Goal: Find specific page/section: Locate a particular part of the current website

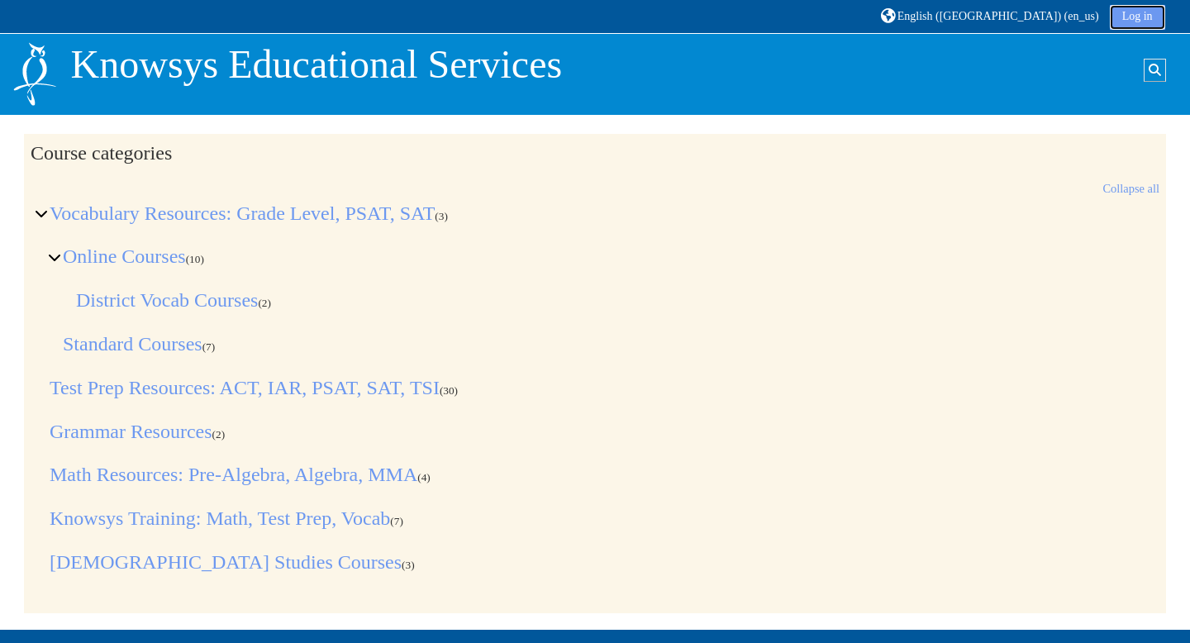
click at [1137, 9] on link "Log in" at bounding box center [1136, 17] width 55 height 25
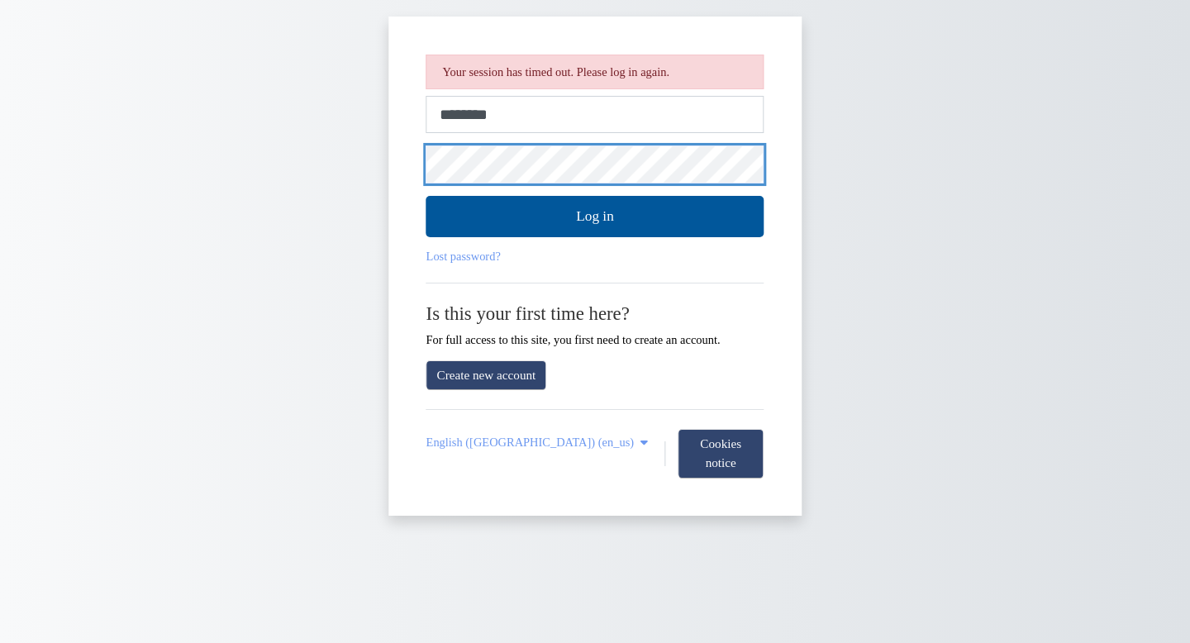
click at [426, 196] on button "Log in" at bounding box center [595, 216] width 338 height 41
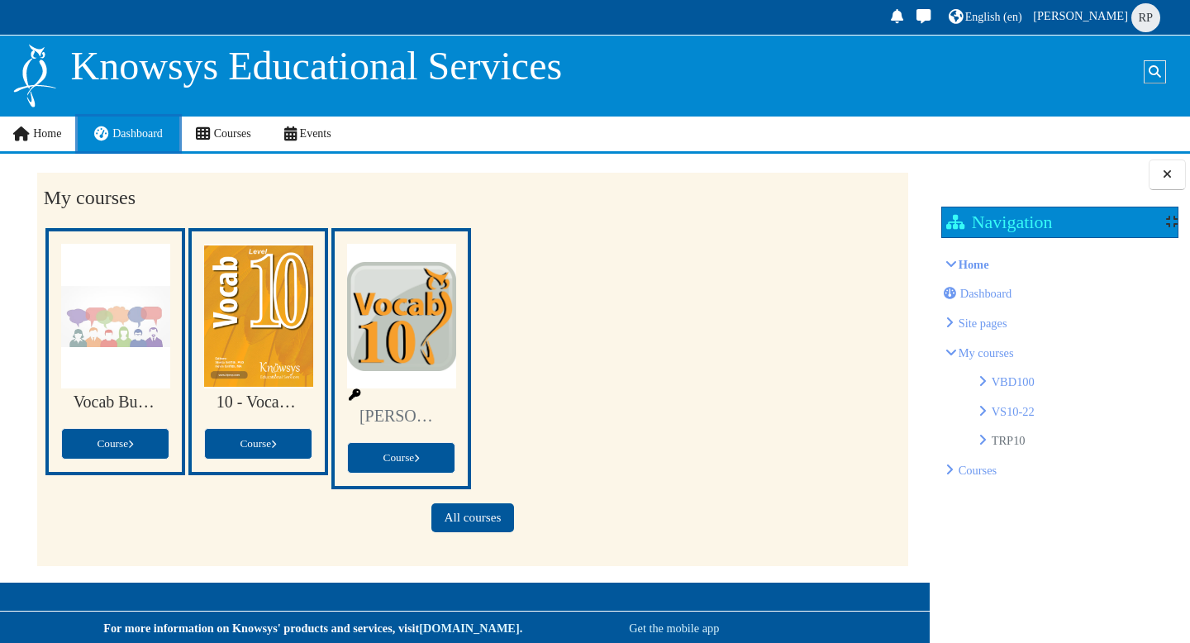
click at [116, 131] on span "Dashboard" at bounding box center [137, 133] width 50 height 12
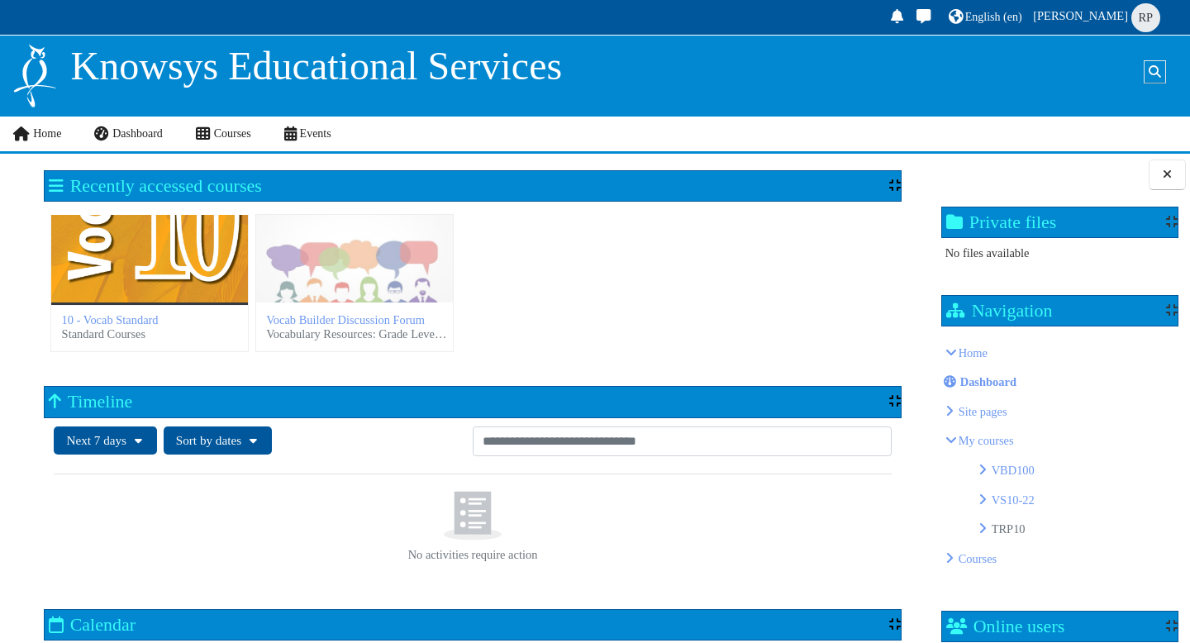
click at [173, 283] on div "10 - Vocab Standard" at bounding box center [149, 259] width 197 height 88
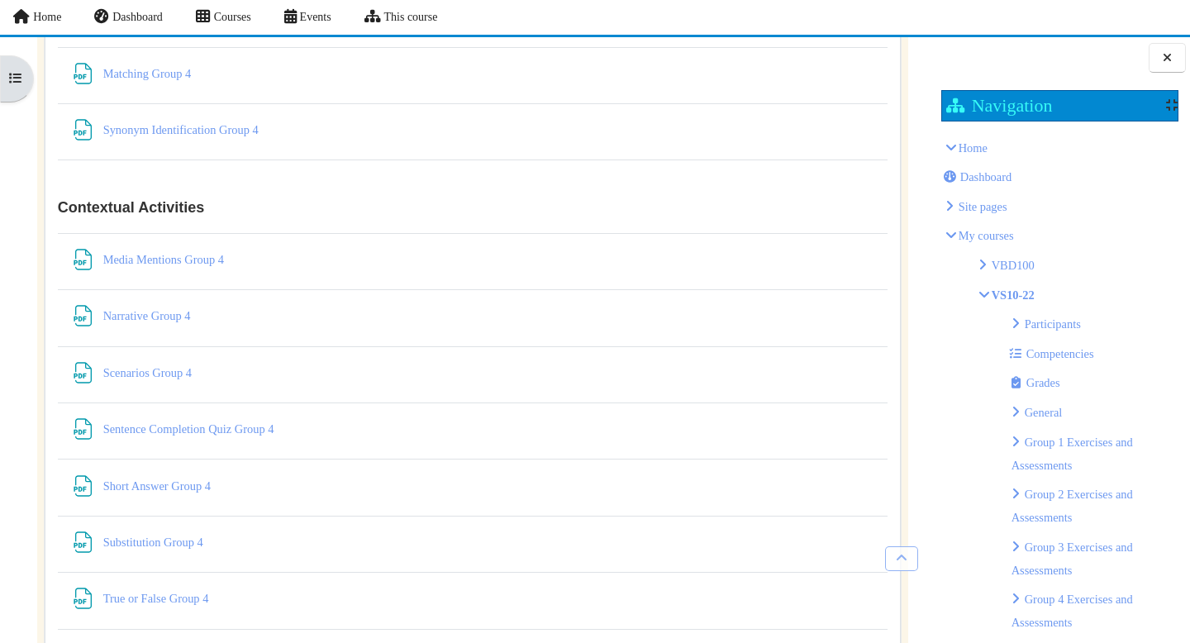
scroll to position [7611, 0]
click at [168, 320] on link "Narrative Group 4 File" at bounding box center [148, 314] width 90 height 13
